Goal: Information Seeking & Learning: Find specific fact

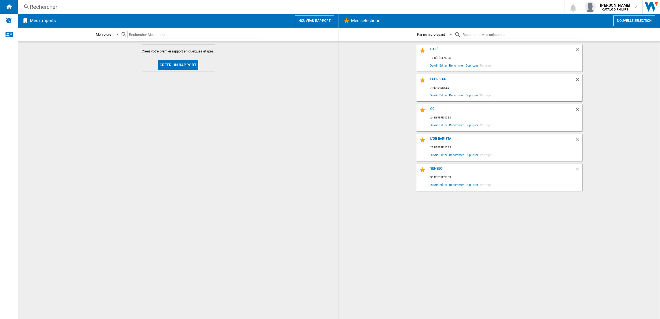
click at [209, 4] on div "Rechercher" at bounding box center [290, 7] width 520 height 8
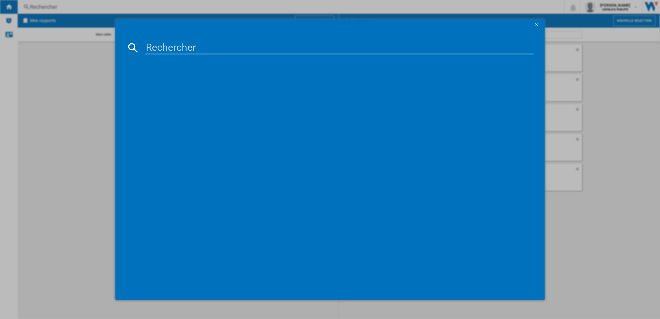
click at [203, 50] on input at bounding box center [339, 47] width 388 height 13
click at [213, 51] on input at bounding box center [339, 47] width 388 height 13
paste input "[DATE].TB"
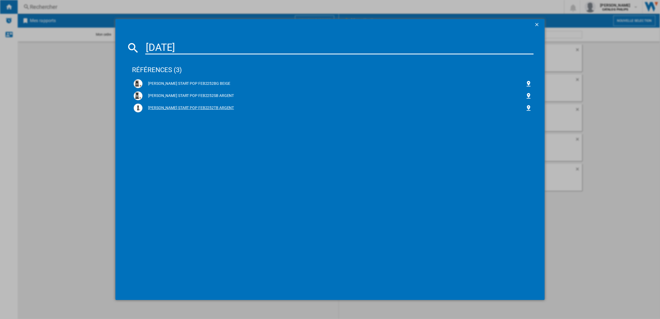
type input "[DATE]"
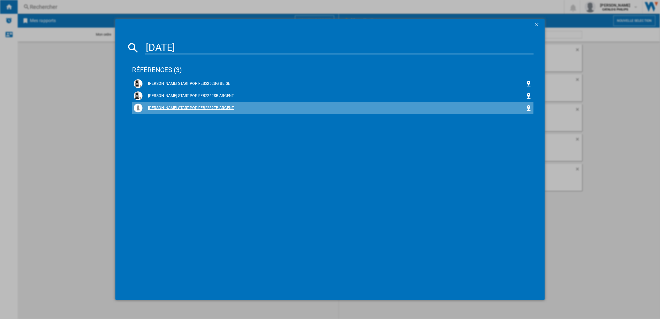
click at [184, 107] on div "[PERSON_NAME] START POP FEB2252TB ARGENT" at bounding box center [334, 108] width 383 height 6
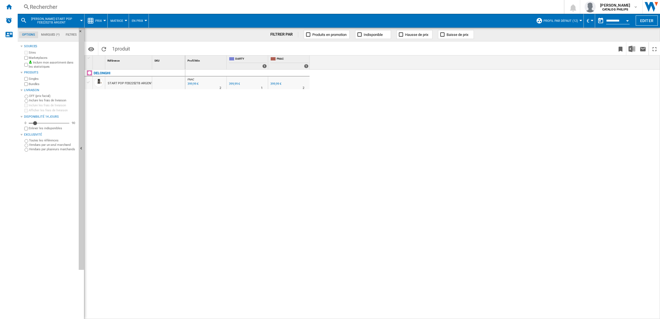
click at [130, 3] on div "Rechercher" at bounding box center [290, 7] width 520 height 8
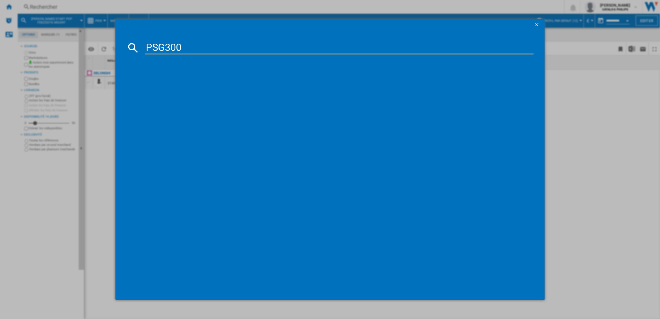
type input "PSG3000"
